Goal: Check status: Check status

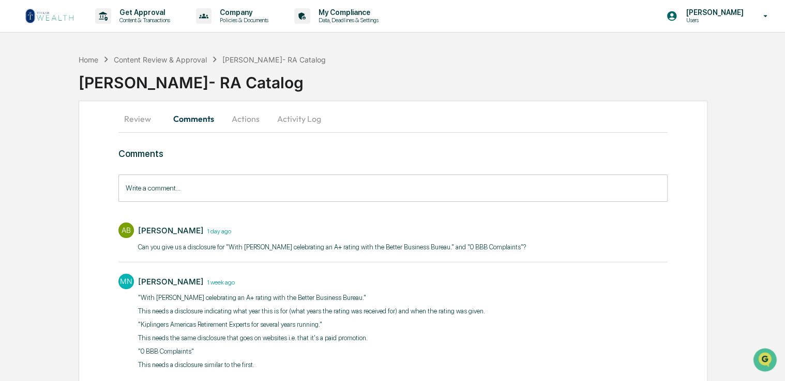
click at [47, 18] on img at bounding box center [50, 16] width 50 height 17
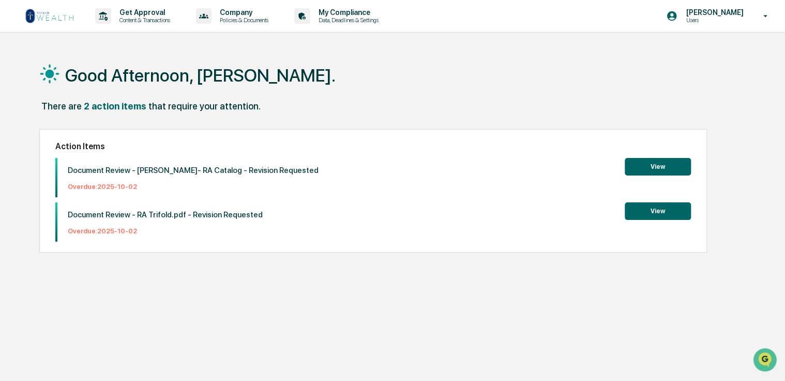
click at [654, 206] on button "View" at bounding box center [657, 212] width 66 height 18
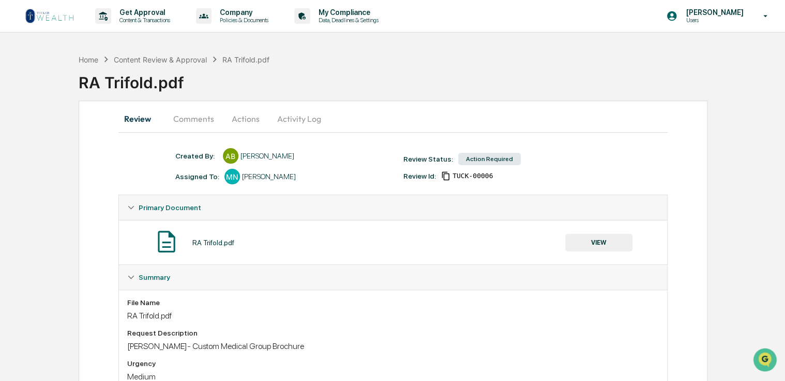
click at [194, 121] on button "Comments" at bounding box center [193, 118] width 57 height 25
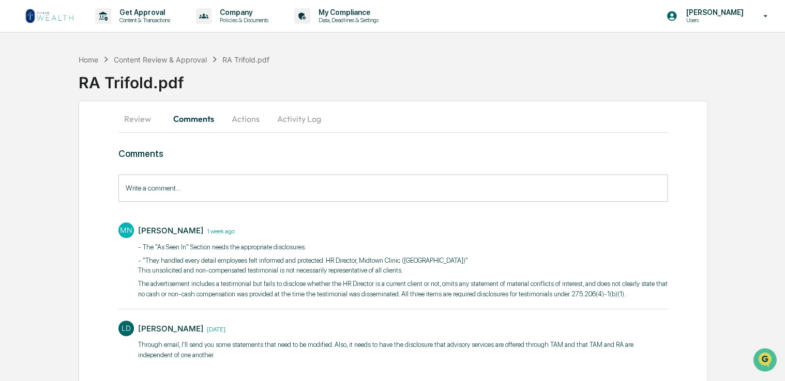
scroll to position [23, 0]
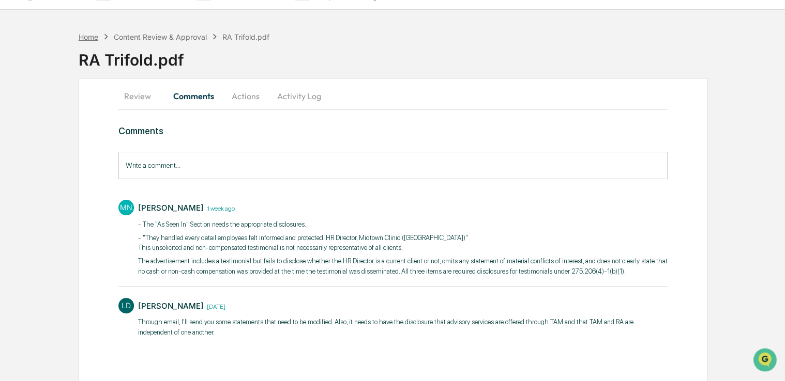
click at [93, 36] on div "Home" at bounding box center [89, 37] width 20 height 9
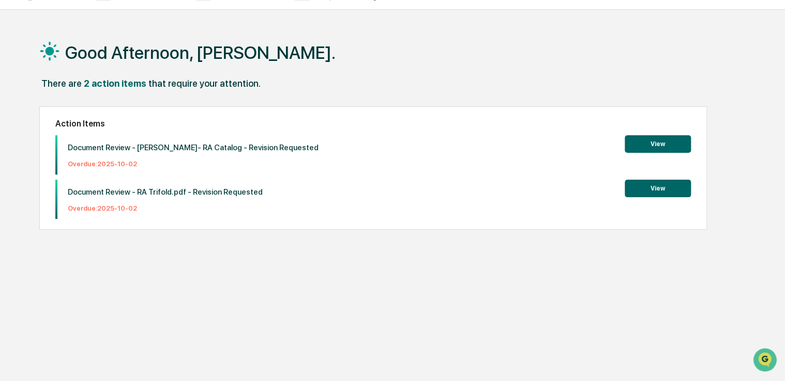
click at [672, 146] on button "View" at bounding box center [657, 144] width 66 height 18
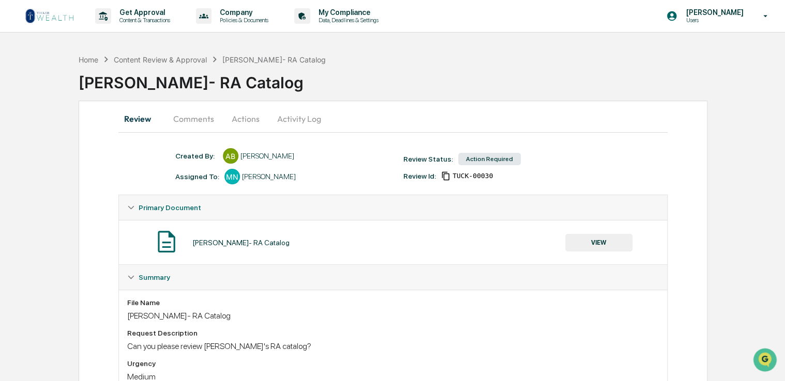
click at [194, 119] on button "Comments" at bounding box center [193, 118] width 57 height 25
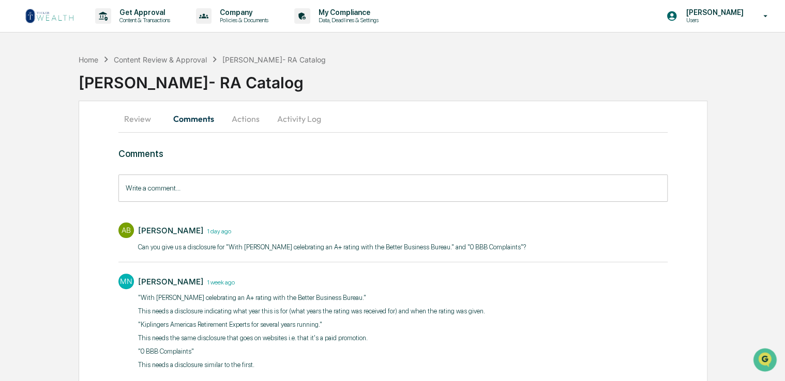
scroll to position [33, 0]
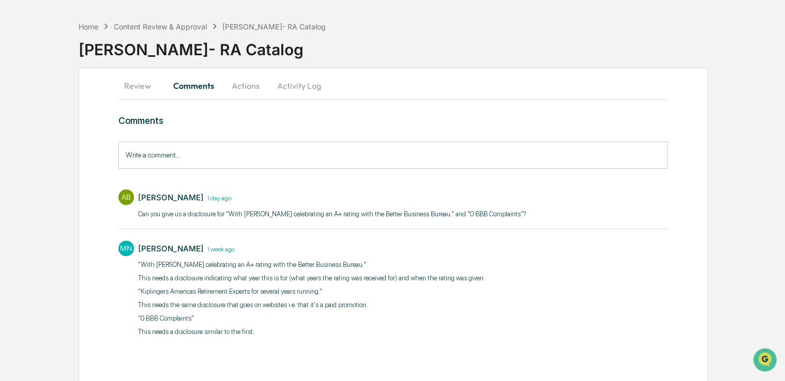
click at [93, 18] on div "Home Content Review & Approval [PERSON_NAME]- RA Catalog [PERSON_NAME]- RA Cata…" at bounding box center [432, 42] width 706 height 52
click at [90, 27] on div "Home" at bounding box center [89, 26] width 20 height 9
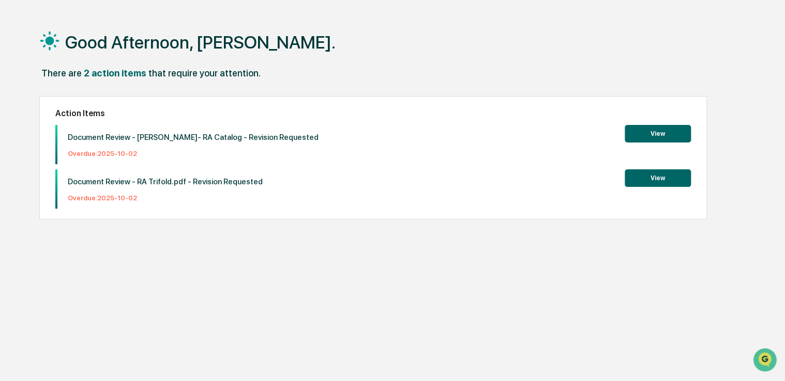
click at [653, 174] on button "View" at bounding box center [657, 179] width 66 height 18
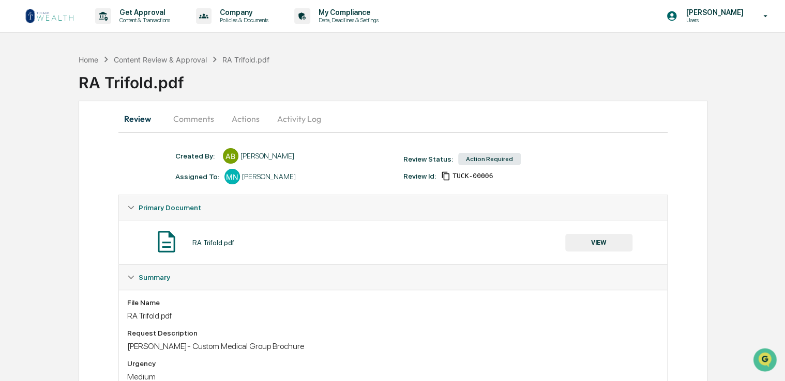
click at [195, 117] on button "Comments" at bounding box center [193, 118] width 57 height 25
